Goal: Transaction & Acquisition: Purchase product/service

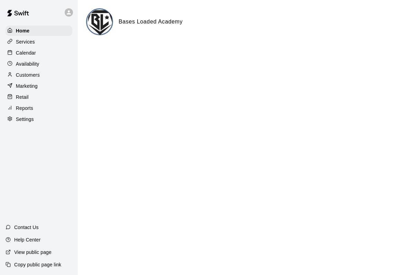
click at [48, 35] on div "Home" at bounding box center [39, 31] width 67 height 10
click at [47, 83] on div "Marketing" at bounding box center [39, 86] width 67 height 10
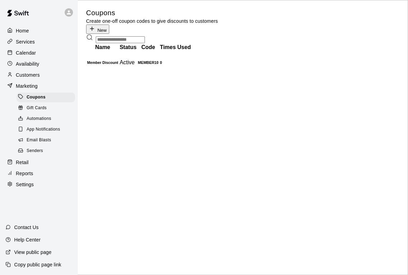
click at [109, 25] on button "New" at bounding box center [97, 29] width 23 height 9
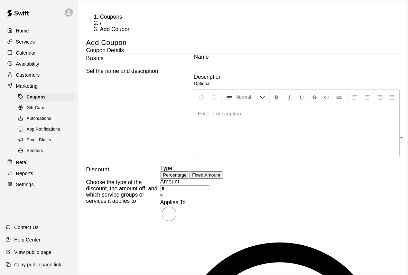
click at [26, 165] on p "Retail" at bounding box center [22, 162] width 13 height 7
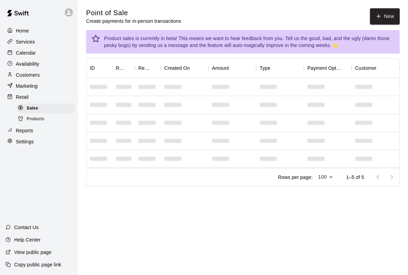
click at [381, 14] on icon "button" at bounding box center [378, 16] width 6 height 6
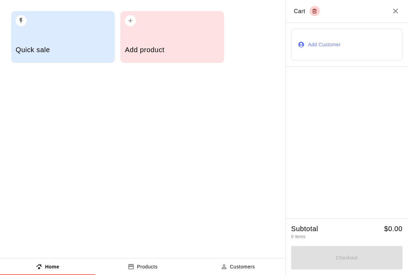
click at [176, 34] on div "Add product" at bounding box center [172, 37] width 104 height 52
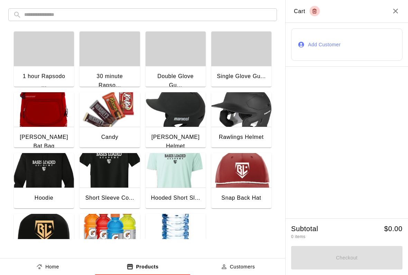
scroll to position [-2, 0]
click at [395, 8] on icon "Close" at bounding box center [395, 11] width 8 height 8
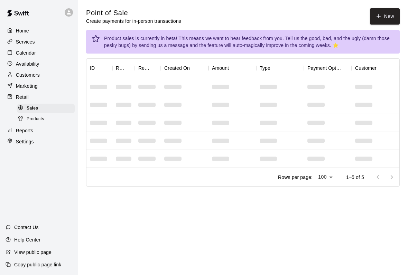
scroll to position [0, 0]
click at [383, 16] on button "New" at bounding box center [385, 16] width 30 height 16
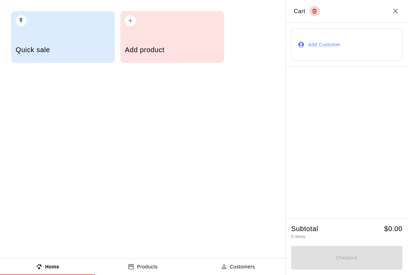
click at [35, 46] on h5 "Quick sale" at bounding box center [63, 49] width 94 height 9
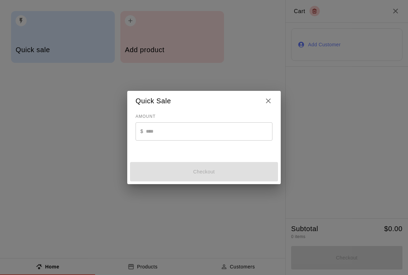
click at [154, 128] on input "text" at bounding box center [209, 131] width 127 height 18
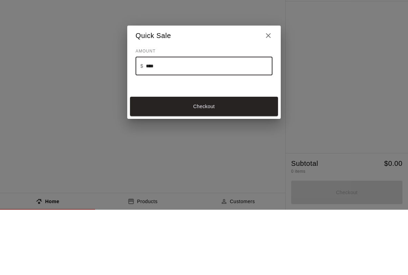
type input "*****"
click at [155, 162] on button "Checkout" at bounding box center [204, 171] width 148 height 19
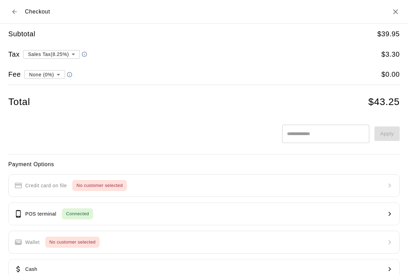
click at [39, 215] on p "POS terminal" at bounding box center [40, 213] width 31 height 7
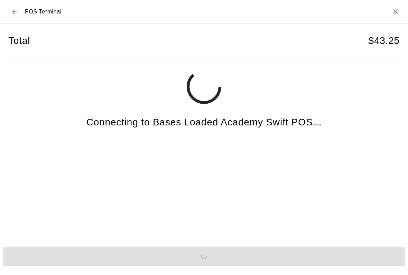
click at [45, 264] on div "Send to POS" at bounding box center [204, 256] width 408 height 25
click at [47, 264] on div "Send to POS" at bounding box center [204, 256] width 408 height 25
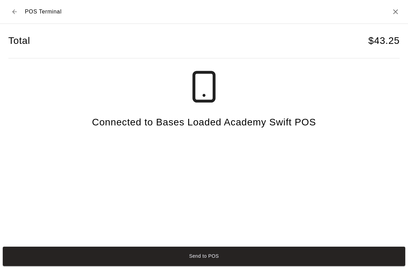
click at [270, 262] on button "Send to POS" at bounding box center [204, 256] width 402 height 19
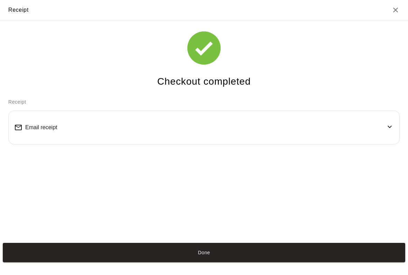
click at [27, 262] on button "Done" at bounding box center [204, 252] width 402 height 19
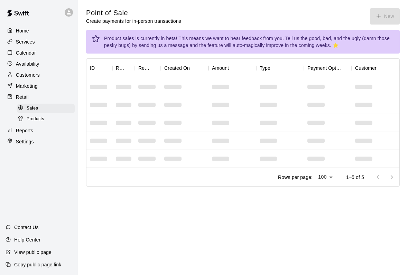
click at [57, 259] on div "View public page" at bounding box center [28, 252] width 57 height 12
click at [399, 22] on button "New" at bounding box center [385, 16] width 30 height 16
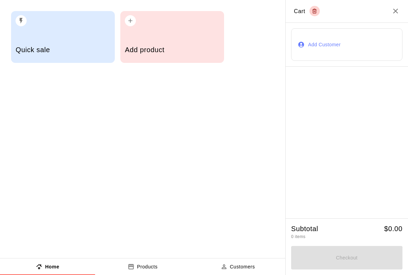
click at [186, 41] on div "Add product" at bounding box center [172, 50] width 94 height 25
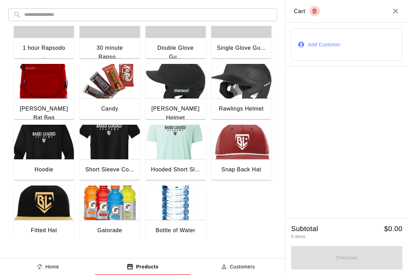
scroll to position [28, 0]
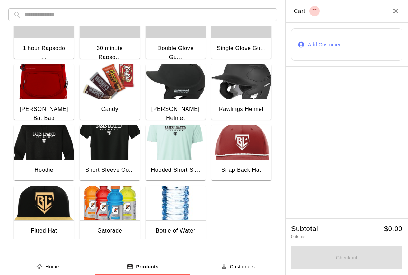
click at [114, 93] on img "button" at bounding box center [109, 81] width 60 height 35
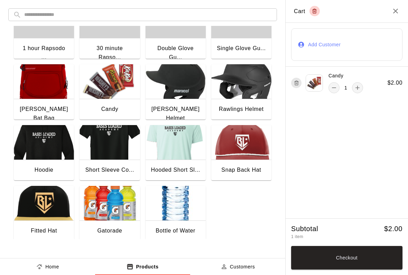
click at [106, 220] on img "button" at bounding box center [109, 203] width 60 height 35
click at [356, 259] on button "Checkout" at bounding box center [346, 258] width 111 height 24
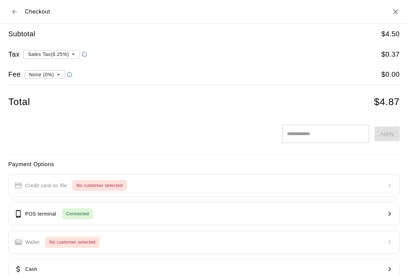
click at [274, 205] on button "POS terminal Connected" at bounding box center [203, 214] width 391 height 23
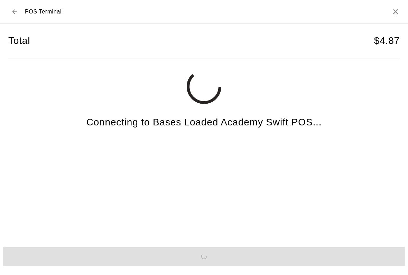
click at [344, 244] on div "Total $ 4.87 Connecting to Bases Loaded Academy Swift POS..." at bounding box center [204, 134] width 408 height 220
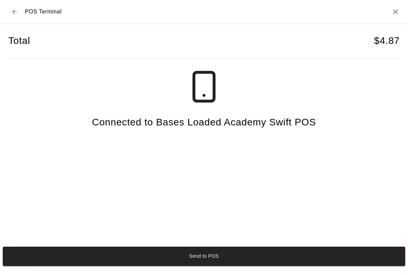
click at [345, 265] on button "Send to POS" at bounding box center [204, 256] width 402 height 19
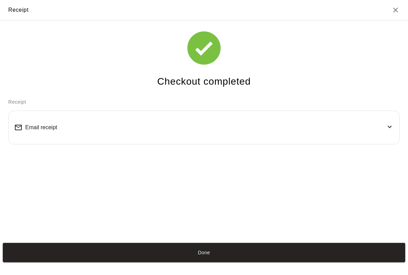
click at [128, 262] on button "Done" at bounding box center [204, 252] width 402 height 19
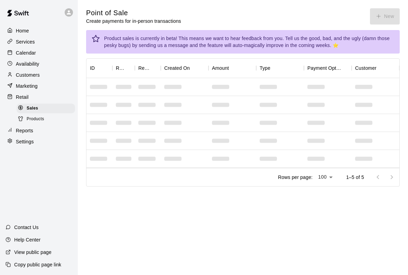
click at [390, 15] on div "Point of Sale Create payments for in-person transactions New" at bounding box center [242, 16] width 313 height 16
click at [382, 15] on div "Point of Sale Create payments for in-person transactions New" at bounding box center [242, 16] width 313 height 16
click at [383, 16] on button "New" at bounding box center [385, 16] width 30 height 16
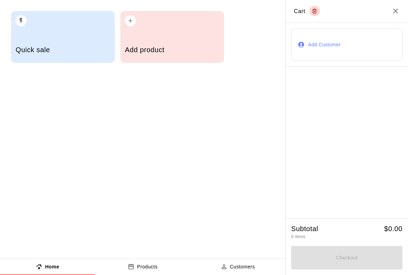
click at [396, 15] on icon "Close" at bounding box center [395, 11] width 8 height 8
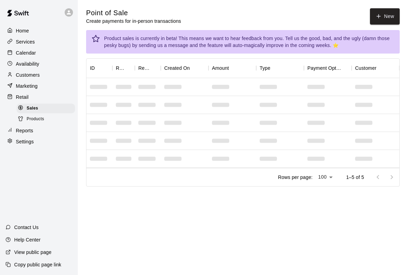
click at [15, 46] on div "Services" at bounding box center [39, 42] width 67 height 10
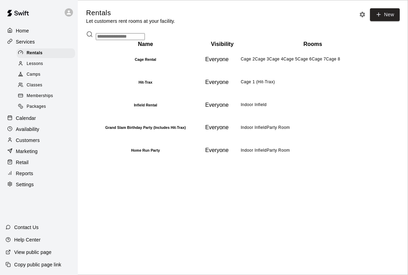
click at [18, 123] on div "Calendar" at bounding box center [39, 118] width 67 height 10
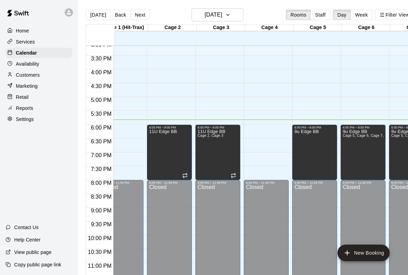
scroll to position [0, 15]
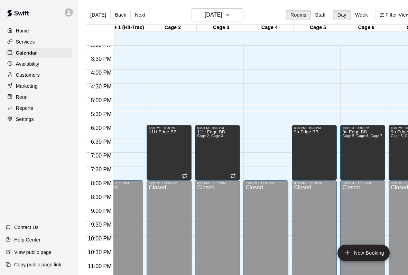
click at [20, 99] on p "Retail" at bounding box center [22, 97] width 13 height 7
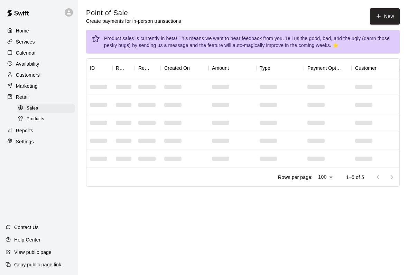
click at [390, 17] on button "New" at bounding box center [385, 16] width 30 height 16
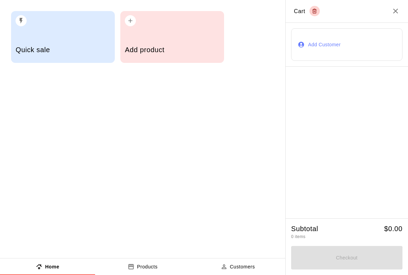
click at [155, 56] on div "Add product" at bounding box center [172, 50] width 94 height 25
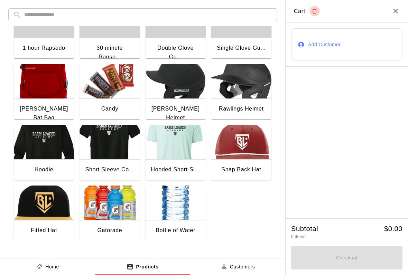
scroll to position [28, 0]
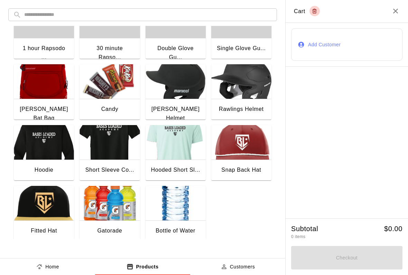
click at [39, 215] on img "button" at bounding box center [44, 203] width 60 height 35
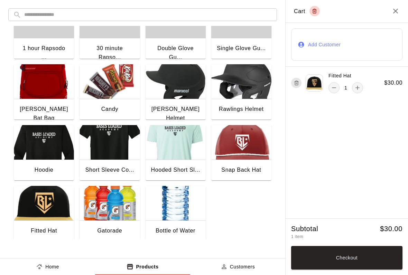
click at [361, 261] on button "Checkout" at bounding box center [346, 258] width 111 height 24
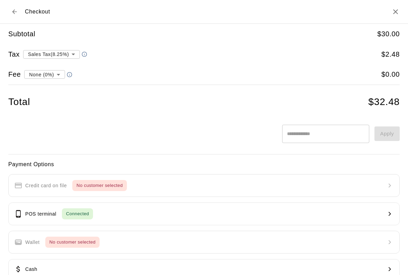
click at [393, 22] on h2 "Checkout" at bounding box center [204, 12] width 408 height 24
click at [395, 11] on icon "Close" at bounding box center [395, 11] width 5 height 5
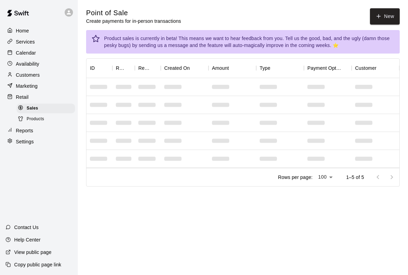
click at [392, 14] on button "New" at bounding box center [385, 16] width 30 height 16
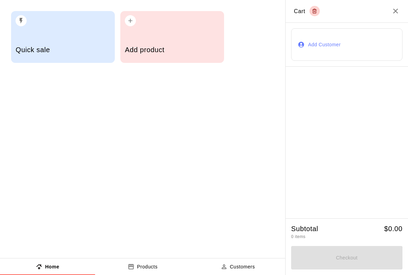
click at [147, 52] on h5 "Add product" at bounding box center [172, 49] width 94 height 9
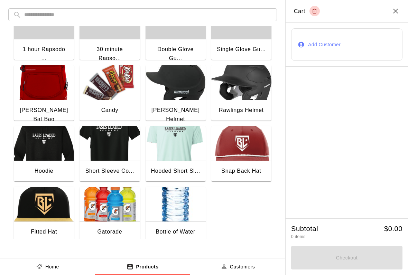
scroll to position [27, 0]
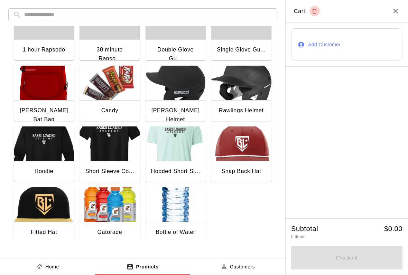
click at [49, 209] on img "button" at bounding box center [44, 204] width 60 height 35
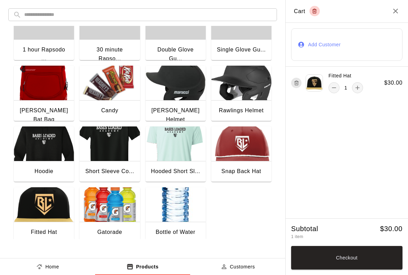
click at [172, 221] on img "button" at bounding box center [176, 204] width 60 height 35
click at [185, 216] on img "button" at bounding box center [176, 204] width 60 height 35
click at [114, 86] on img "button" at bounding box center [109, 83] width 60 height 35
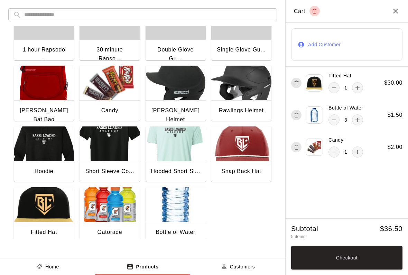
click at [352, 255] on button "Checkout" at bounding box center [346, 258] width 111 height 24
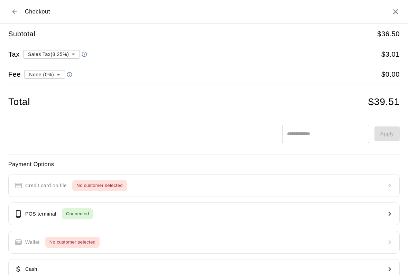
click at [318, 213] on button "POS terminal Connected" at bounding box center [203, 214] width 391 height 23
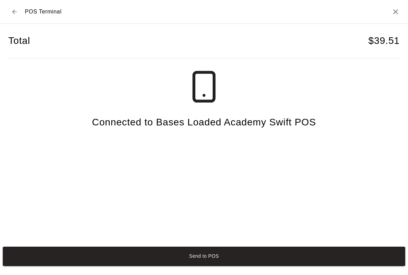
click at [307, 254] on button "Send to POS" at bounding box center [204, 256] width 402 height 19
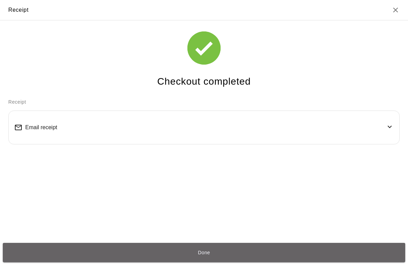
click at [300, 253] on button "Done" at bounding box center [204, 252] width 402 height 19
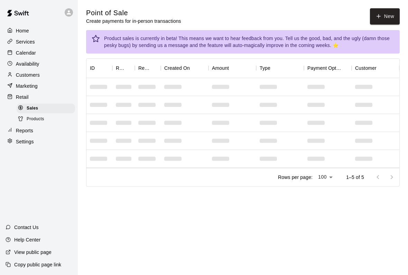
click at [383, 12] on button "New" at bounding box center [385, 16] width 30 height 16
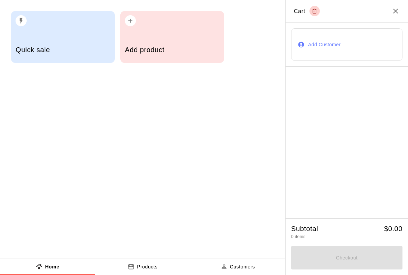
click at [187, 25] on div "button" at bounding box center [172, 18] width 94 height 15
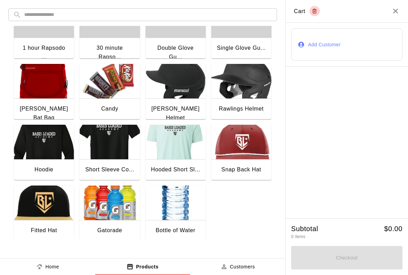
scroll to position [28, 0]
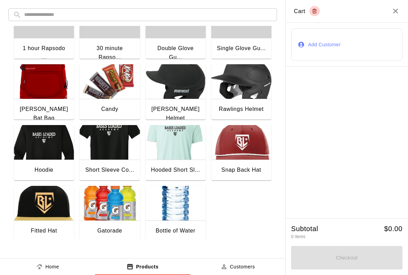
click at [111, 90] on img "button" at bounding box center [109, 81] width 60 height 35
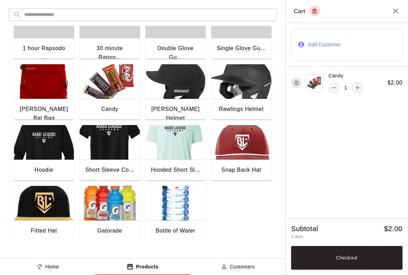
click at [342, 254] on button "Checkout" at bounding box center [346, 258] width 111 height 24
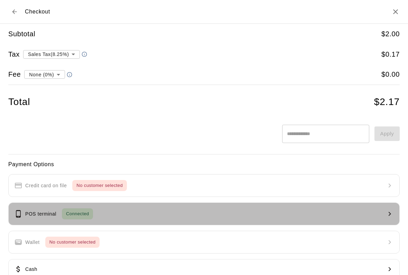
click at [347, 203] on button "POS terminal Connected" at bounding box center [203, 214] width 391 height 23
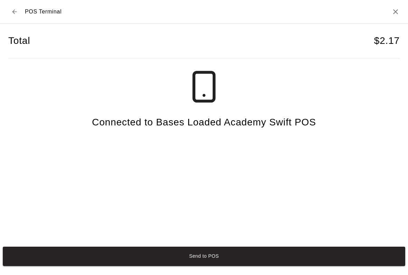
click at [343, 262] on button "Send to POS" at bounding box center [204, 256] width 402 height 19
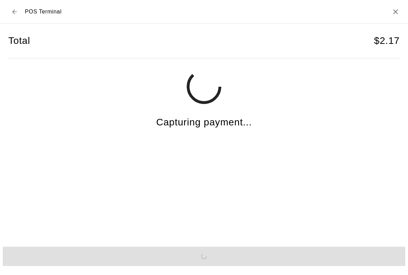
click at [63, 263] on div "Send to POS" at bounding box center [204, 256] width 408 height 25
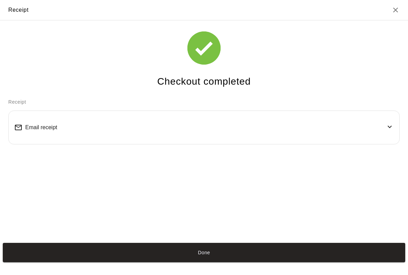
click at [360, 256] on button "Done" at bounding box center [204, 252] width 402 height 19
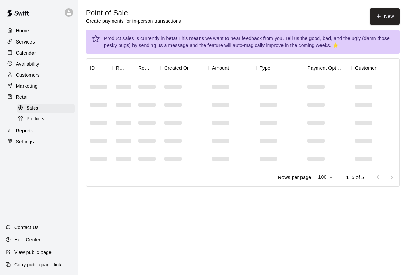
click at [385, 19] on button "New" at bounding box center [385, 16] width 30 height 16
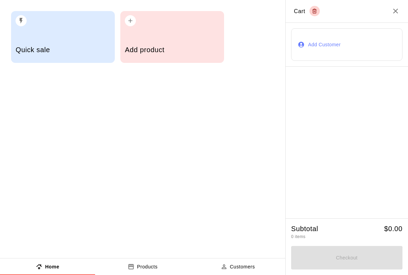
click at [153, 29] on div "Add product" at bounding box center [172, 37] width 104 height 52
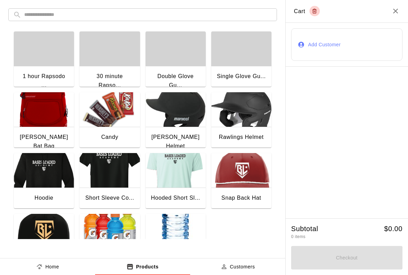
scroll to position [0, 0]
click at [395, 9] on icon "Close" at bounding box center [395, 11] width 8 height 8
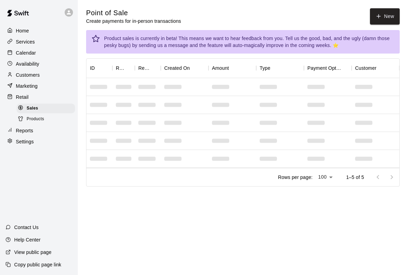
click at [394, 12] on button "New" at bounding box center [385, 16] width 30 height 16
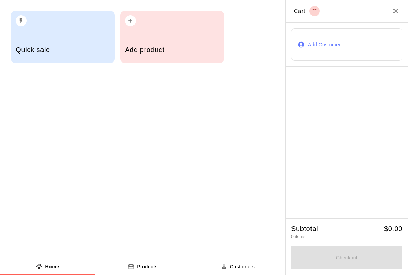
click at [19, 35] on div "Quick sale" at bounding box center [63, 37] width 104 height 52
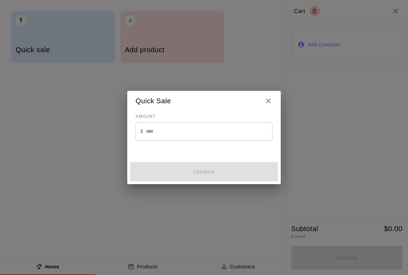
click at [154, 123] on input "text" at bounding box center [209, 131] width 127 height 18
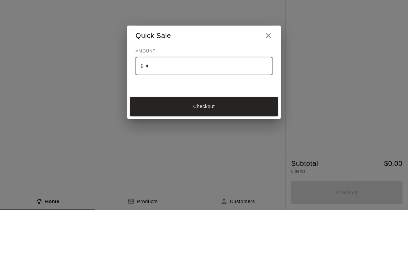
type input "**"
click at [150, 162] on button "Checkout" at bounding box center [204, 171] width 148 height 19
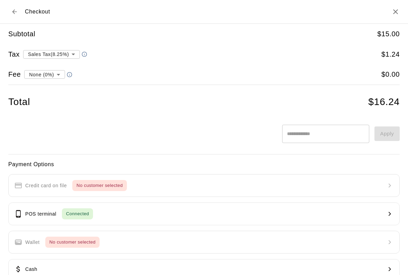
click at [394, 10] on icon "Close" at bounding box center [395, 11] width 5 height 5
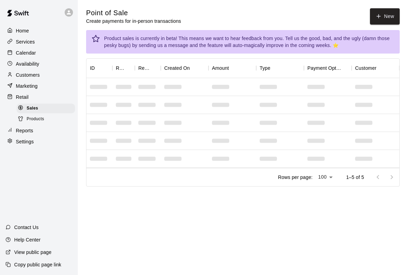
click at [386, 15] on button "New" at bounding box center [385, 16] width 30 height 16
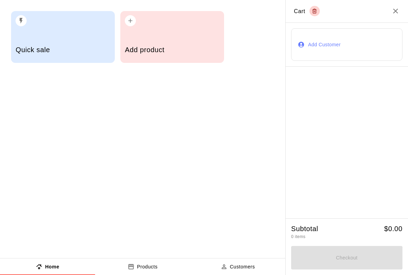
click at [72, 54] on h5 "Quick sale" at bounding box center [63, 49] width 94 height 9
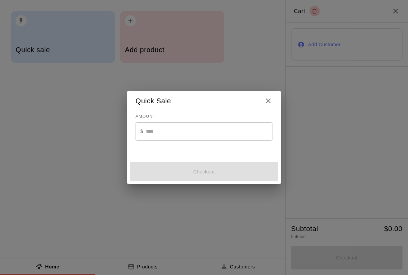
click at [156, 147] on div "AMOUNT $ ​" at bounding box center [203, 131] width 137 height 41
click at [157, 131] on input "text" at bounding box center [209, 131] width 127 height 18
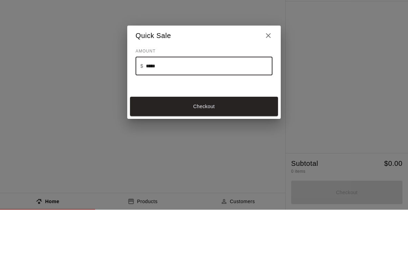
type input "*****"
click at [188, 159] on div "Checkout" at bounding box center [203, 171] width 153 height 25
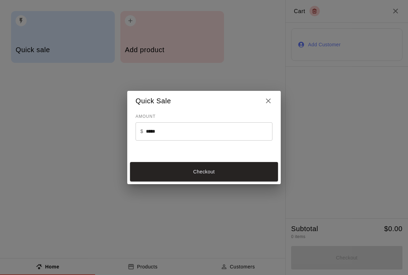
click at [159, 168] on button "Checkout" at bounding box center [204, 171] width 148 height 19
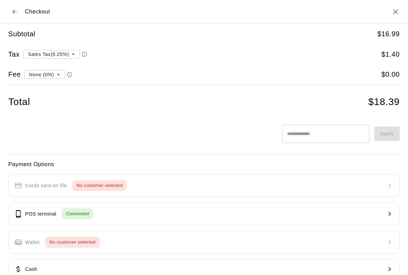
click at [128, 210] on button "POS terminal Connected" at bounding box center [203, 214] width 391 height 23
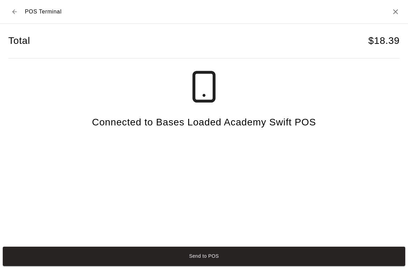
click at [121, 260] on button "Send to POS" at bounding box center [204, 256] width 402 height 19
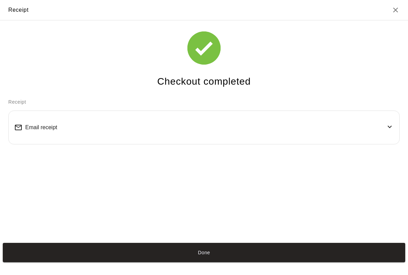
click at [292, 262] on button "Done" at bounding box center [204, 252] width 402 height 19
